Goal: Transaction & Acquisition: Book appointment/travel/reservation

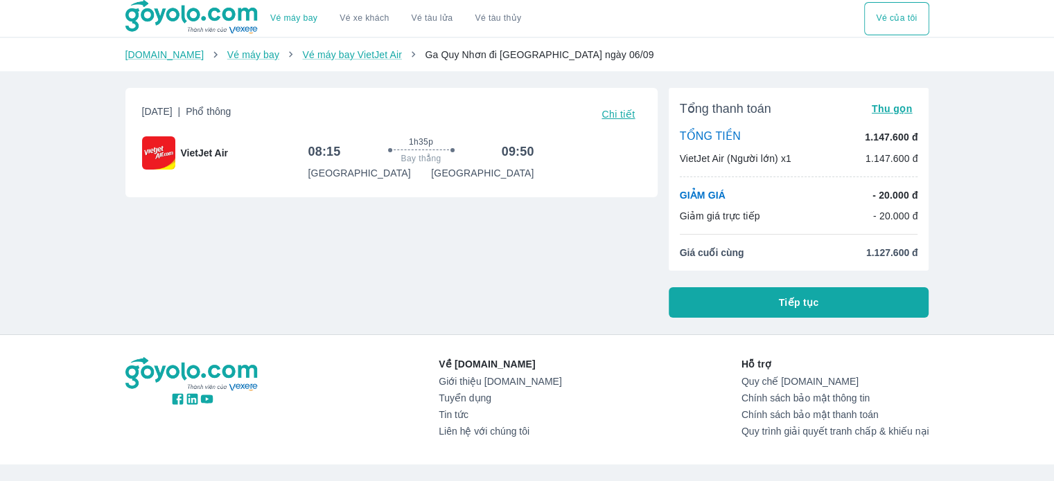
click at [624, 116] on span "Chi tiết" at bounding box center [617, 114] width 33 height 11
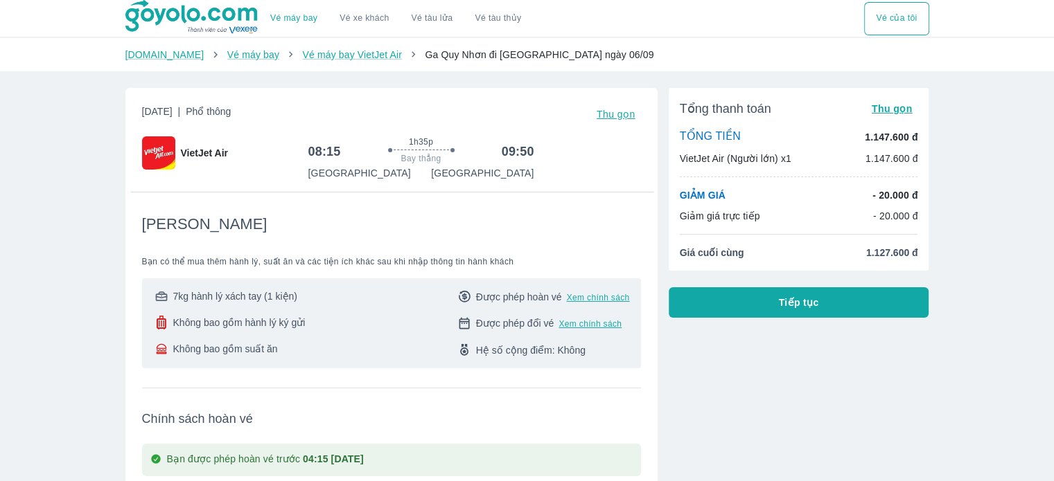
click at [625, 109] on span "Thu gọn" at bounding box center [615, 114] width 39 height 11
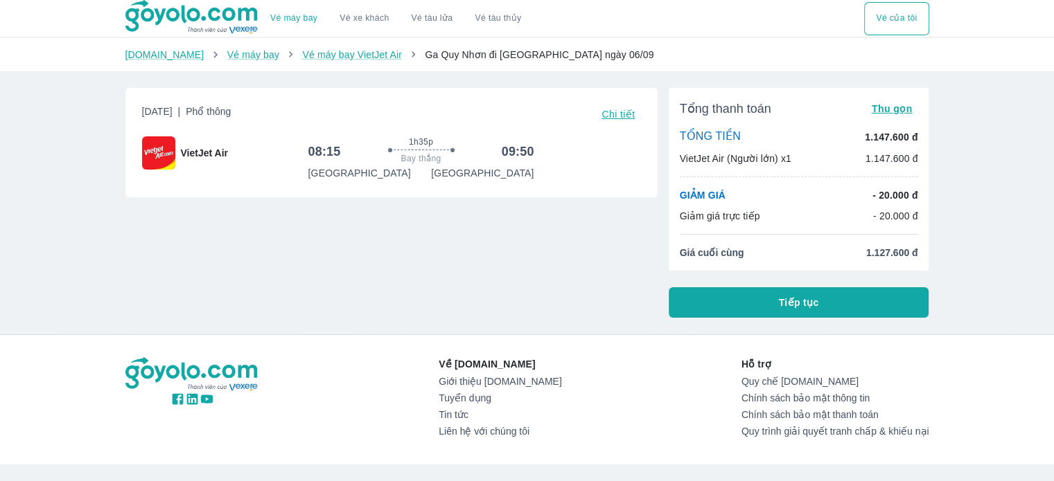
click at [854, 296] on button "Tiếp tục" at bounding box center [799, 303] width 260 height 30
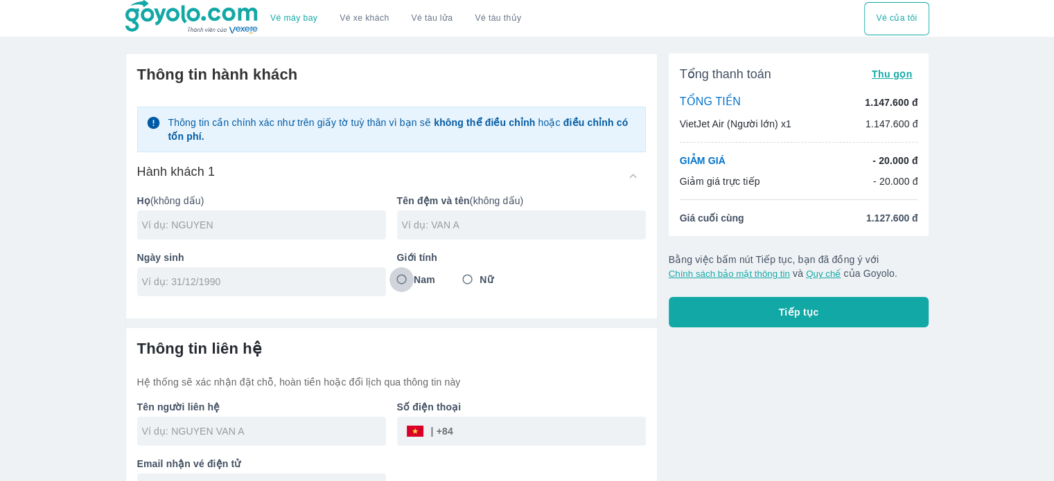
click at [401, 282] on input "Nam" at bounding box center [401, 279] width 25 height 25
radio input "true"
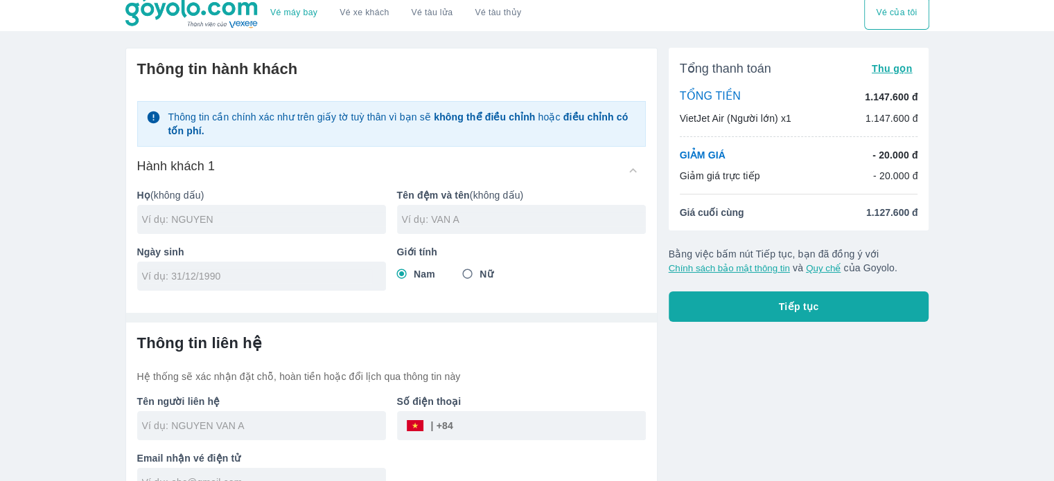
scroll to position [4, 0]
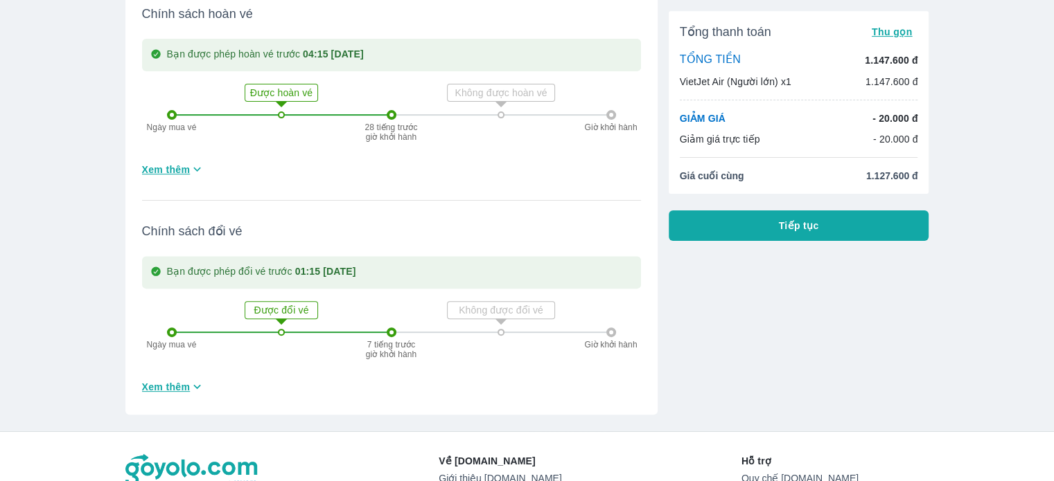
scroll to position [415, 0]
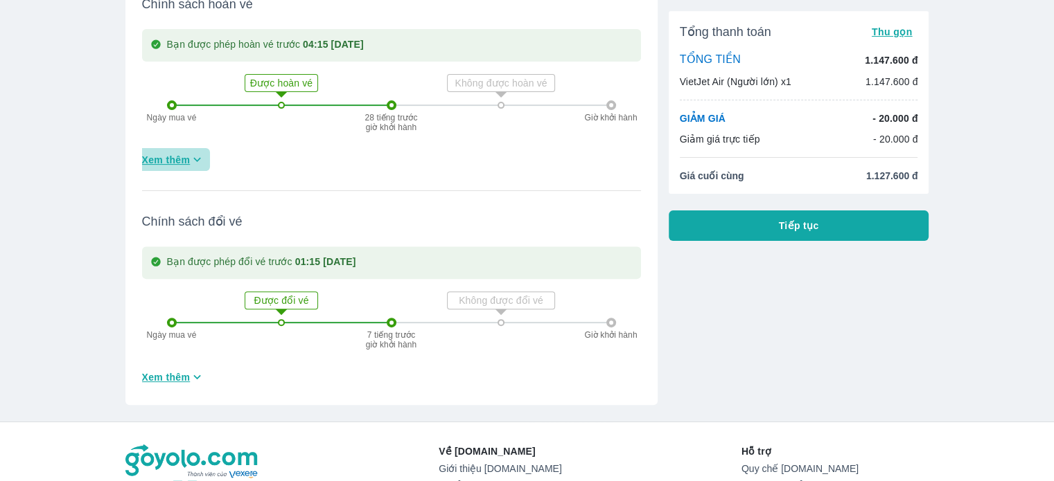
click at [166, 150] on button "Xem thêm" at bounding box center [173, 159] width 74 height 23
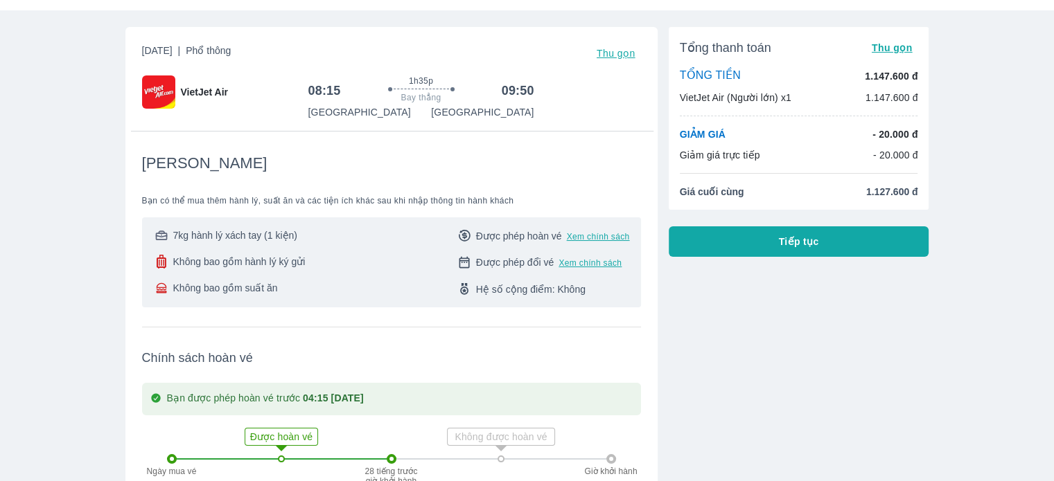
scroll to position [11, 0]
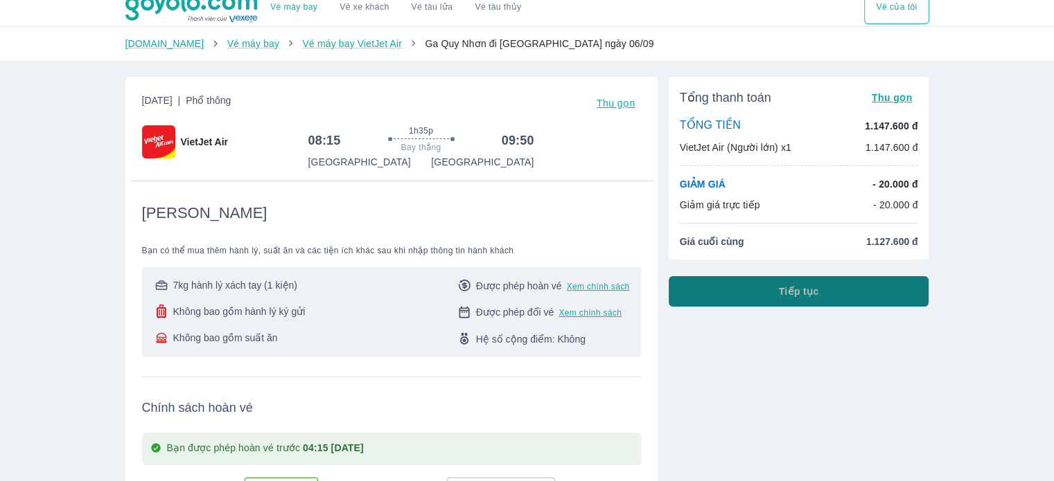
click at [782, 283] on button "Tiếp tục" at bounding box center [799, 291] width 260 height 30
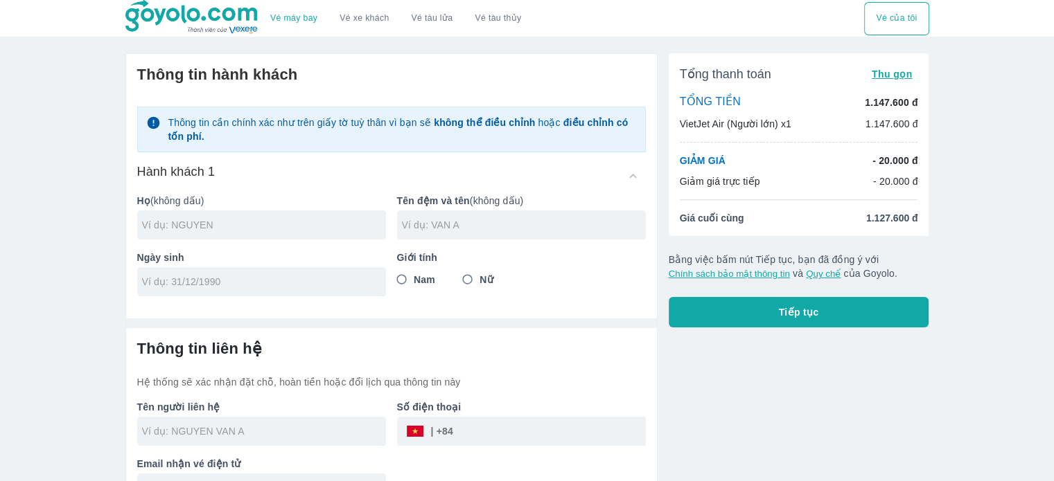
click at [252, 217] on div at bounding box center [261, 225] width 249 height 29
